Goal: Use online tool/utility: Use online tool/utility

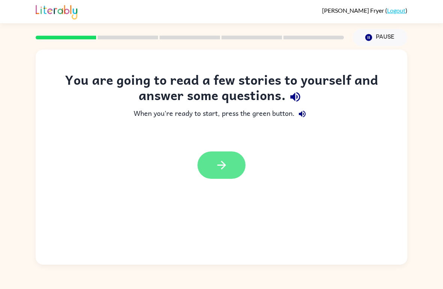
click at [233, 161] on button "button" at bounding box center [221, 165] width 48 height 27
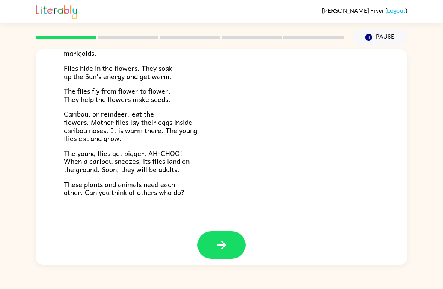
scroll to position [148, 0]
click at [212, 236] on button "button" at bounding box center [221, 245] width 48 height 27
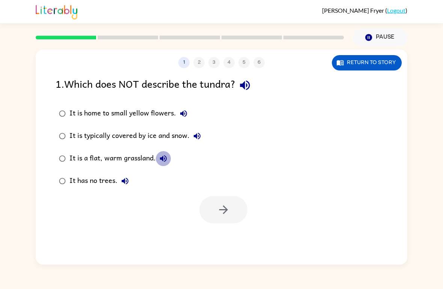
click at [160, 159] on icon "button" at bounding box center [163, 158] width 9 height 9
click at [225, 211] on icon "button" at bounding box center [223, 210] width 9 height 9
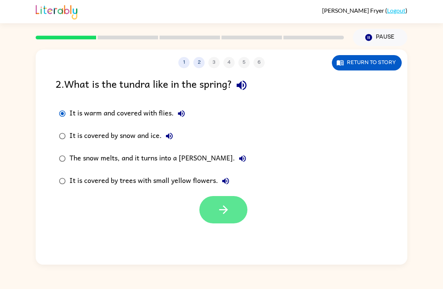
click at [223, 203] on button "button" at bounding box center [223, 209] width 48 height 27
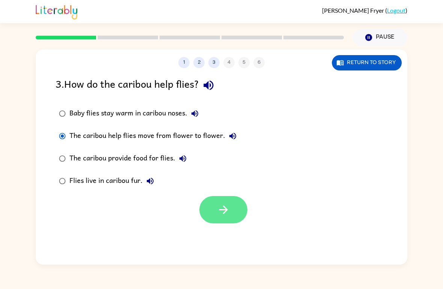
click at [205, 207] on button "button" at bounding box center [223, 209] width 48 height 27
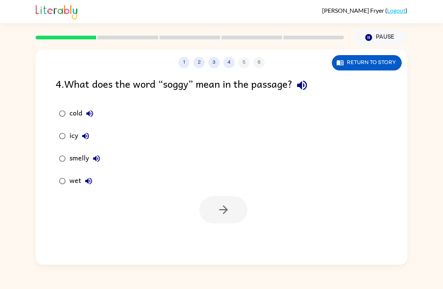
click at [83, 179] on button "wet" at bounding box center [88, 181] width 15 height 15
click at [227, 216] on icon "button" at bounding box center [223, 209] width 13 height 13
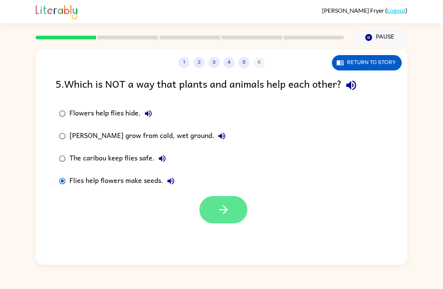
click at [231, 210] on button "button" at bounding box center [223, 209] width 48 height 27
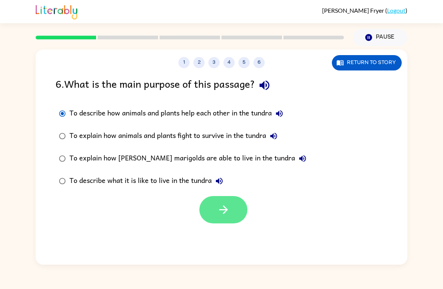
click at [222, 214] on icon "button" at bounding box center [223, 209] width 13 height 13
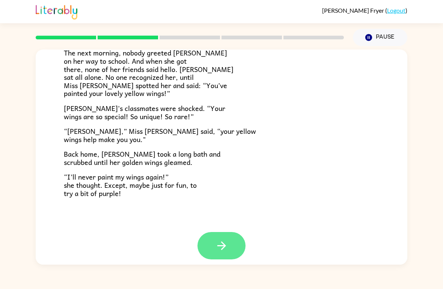
scroll to position [202, 0]
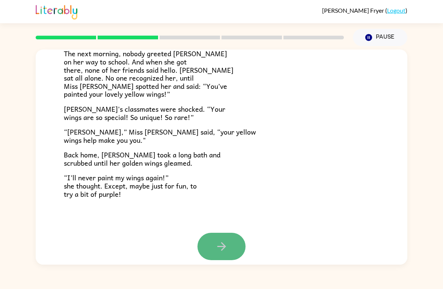
click at [216, 240] on icon "button" at bounding box center [221, 246] width 13 height 13
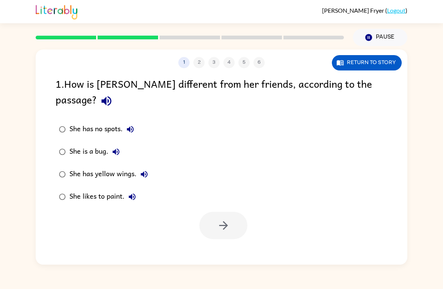
click at [198, 64] on div "1 2 3 4 5 6" at bounding box center [221, 62] width 371 height 11
click at [219, 219] on icon "button" at bounding box center [223, 225] width 13 height 13
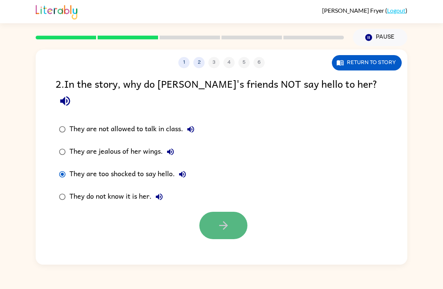
click at [217, 219] on icon "button" at bounding box center [223, 225] width 13 height 13
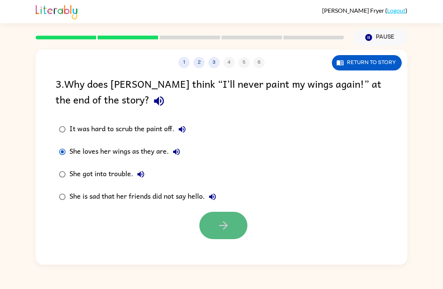
click at [230, 223] on button "button" at bounding box center [223, 225] width 48 height 27
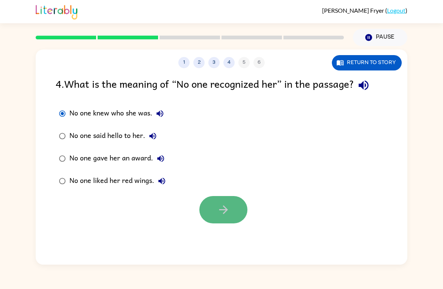
click at [234, 215] on button "button" at bounding box center [223, 209] width 48 height 27
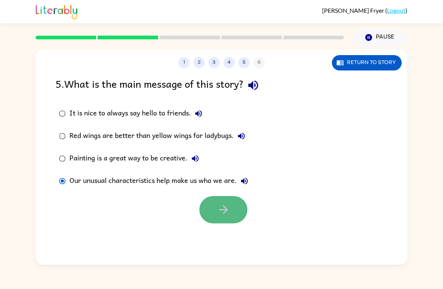
click at [225, 215] on icon "button" at bounding box center [223, 209] width 13 height 13
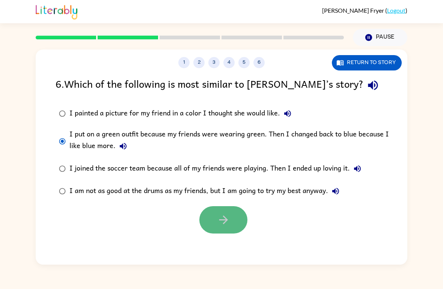
click at [224, 213] on button "button" at bounding box center [223, 219] width 48 height 27
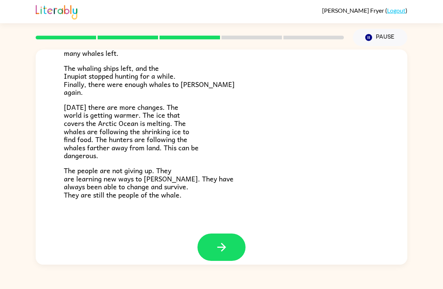
scroll to position [243, 0]
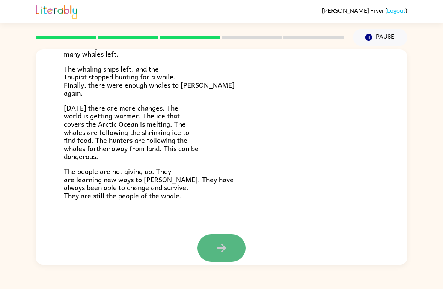
click at [224, 242] on icon "button" at bounding box center [221, 248] width 13 height 13
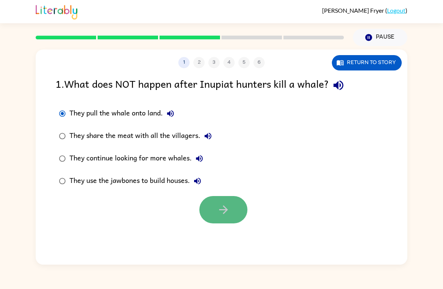
click at [227, 217] on button "button" at bounding box center [223, 209] width 48 height 27
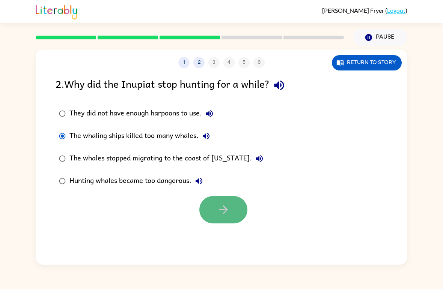
drag, startPoint x: 220, startPoint y: 204, endPoint x: 231, endPoint y: 200, distance: 11.3
click at [231, 200] on button "button" at bounding box center [223, 209] width 48 height 27
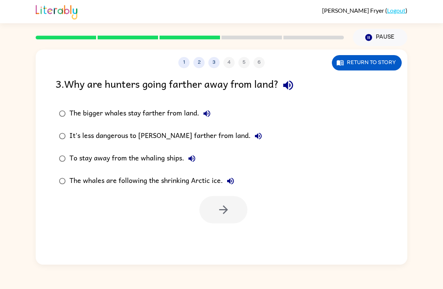
drag, startPoint x: 231, startPoint y: 200, endPoint x: 245, endPoint y: 198, distance: 14.7
click at [245, 198] on div at bounding box center [223, 209] width 48 height 27
click at [216, 219] on button "button" at bounding box center [223, 209] width 48 height 27
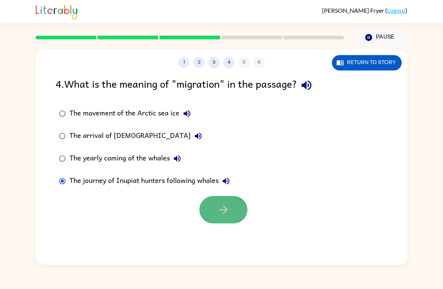
click at [213, 204] on button "button" at bounding box center [223, 209] width 48 height 27
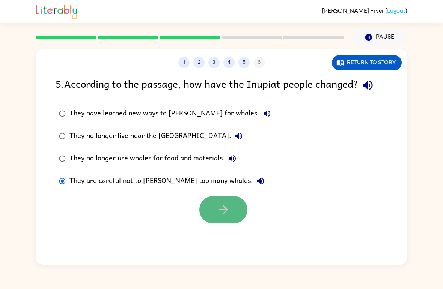
click at [226, 206] on icon "button" at bounding box center [223, 209] width 13 height 13
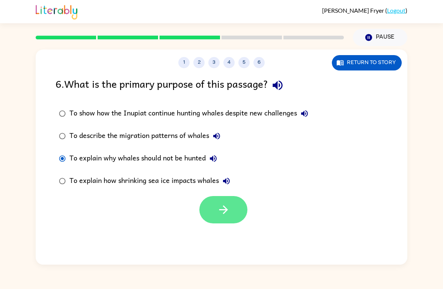
click at [220, 216] on icon "button" at bounding box center [223, 209] width 13 height 13
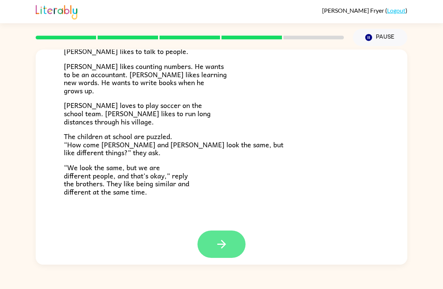
scroll to position [156, 0]
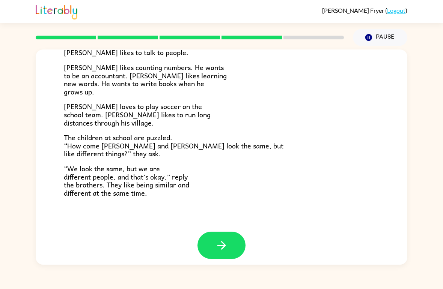
click at [222, 258] on div at bounding box center [221, 251] width 371 height 39
click at [222, 248] on button "button" at bounding box center [221, 245] width 48 height 27
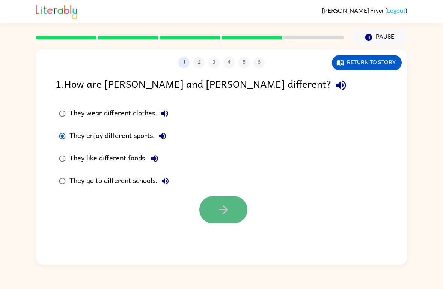
click at [242, 215] on button "button" at bounding box center [223, 209] width 48 height 27
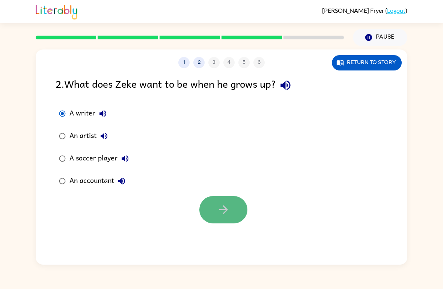
click at [224, 218] on button "button" at bounding box center [223, 209] width 48 height 27
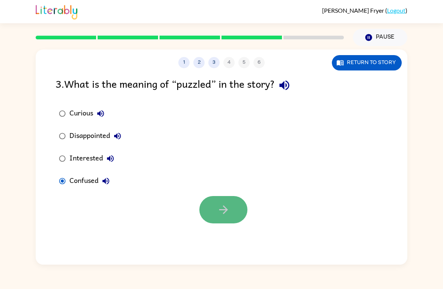
click at [210, 214] on button "button" at bounding box center [223, 209] width 48 height 27
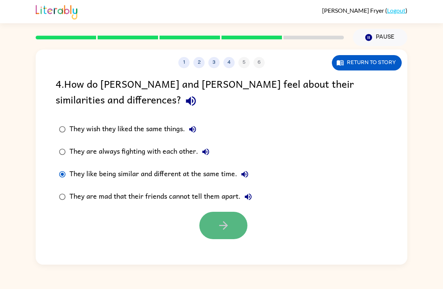
click at [213, 223] on button "button" at bounding box center [223, 225] width 48 height 27
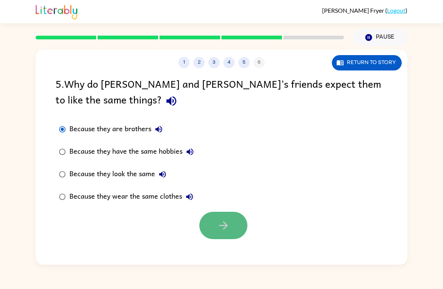
click at [218, 232] on icon "button" at bounding box center [223, 225] width 13 height 13
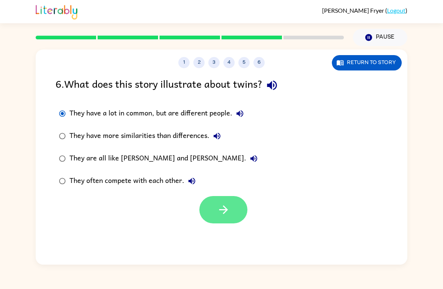
click at [224, 210] on icon "button" at bounding box center [223, 210] width 9 height 9
